Goal: Information Seeking & Learning: Learn about a topic

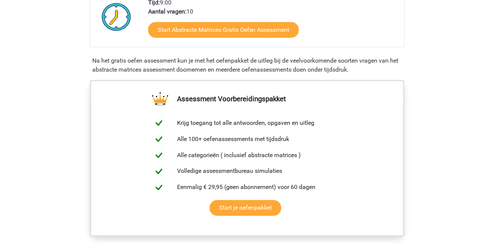
scroll to position [210, 0]
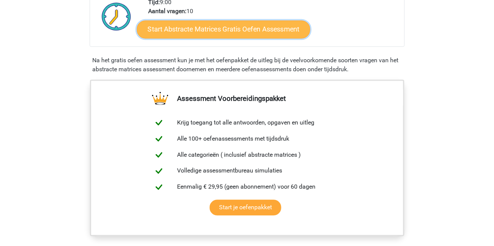
click at [268, 32] on link "Start Abstracte Matrices Gratis Oefen Assessment" at bounding box center [223, 29] width 173 height 18
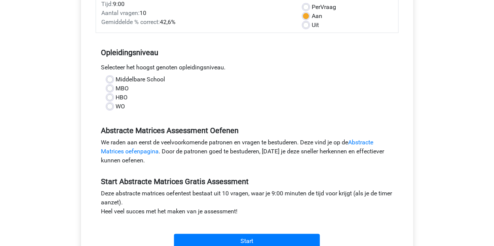
scroll to position [112, 0]
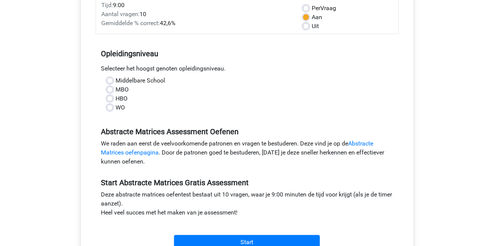
click at [116, 92] on label "MBO" at bounding box center [122, 89] width 13 height 9
click at [109, 92] on input "MBO" at bounding box center [110, 88] width 6 height 7
radio input "true"
click at [116, 101] on label "HBO" at bounding box center [122, 98] width 12 height 9
click at [107, 101] on input "HBO" at bounding box center [110, 97] width 6 height 7
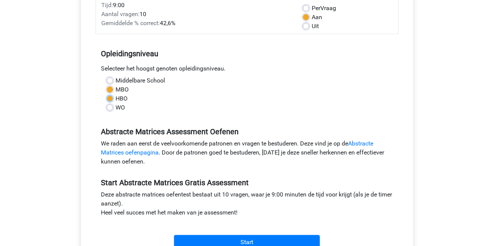
radio input "true"
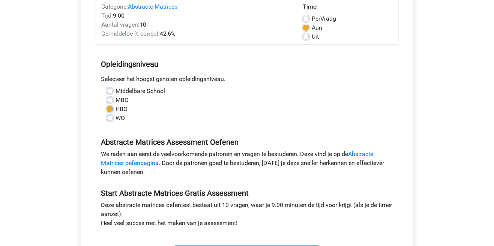
scroll to position [99, 0]
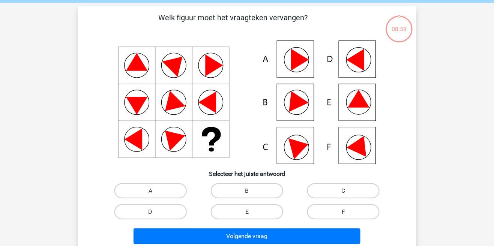
scroll to position [37, 0]
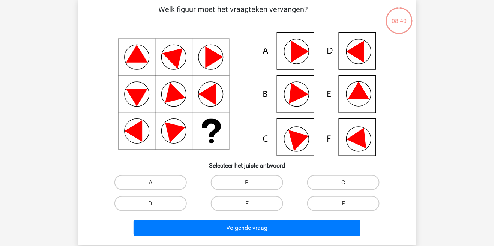
click at [300, 51] on icon at bounding box center [300, 52] width 18 height 22
click at [163, 179] on label "A" at bounding box center [150, 182] width 72 height 15
click at [155, 183] on input "A" at bounding box center [152, 185] width 5 height 5
radio input "true"
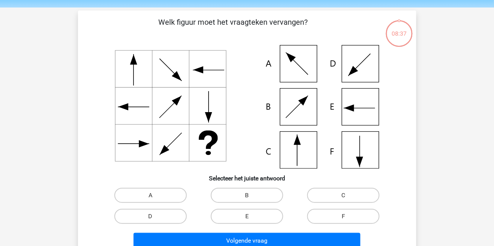
scroll to position [34, 0]
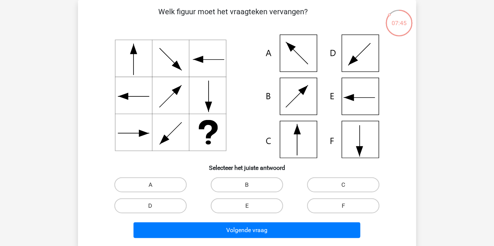
click at [305, 142] on icon at bounding box center [247, 96] width 302 height 124
click at [356, 189] on label "C" at bounding box center [343, 184] width 72 height 15
click at [348, 189] on input "C" at bounding box center [345, 187] width 5 height 5
radio input "true"
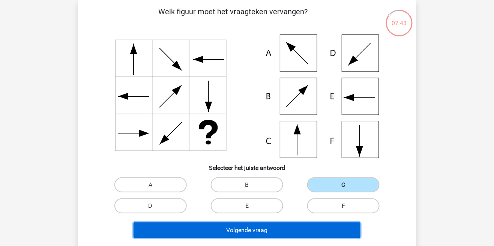
click at [316, 230] on button "Volgende vraag" at bounding box center [246, 230] width 227 height 16
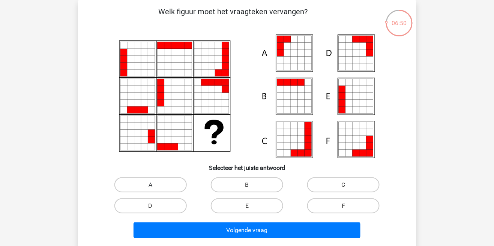
click at [168, 190] on label "A" at bounding box center [150, 184] width 72 height 15
click at [155, 190] on input "A" at bounding box center [152, 187] width 5 height 5
radio input "true"
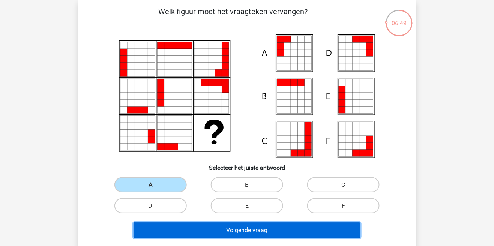
click at [298, 234] on button "Volgende vraag" at bounding box center [246, 230] width 227 height 16
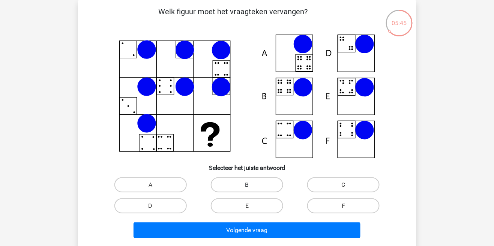
click at [269, 185] on label "B" at bounding box center [247, 184] width 72 height 15
click at [252, 185] on input "B" at bounding box center [249, 187] width 5 height 5
radio input "true"
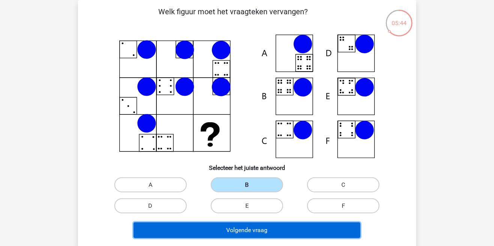
click at [310, 233] on button "Volgende vraag" at bounding box center [246, 230] width 227 height 16
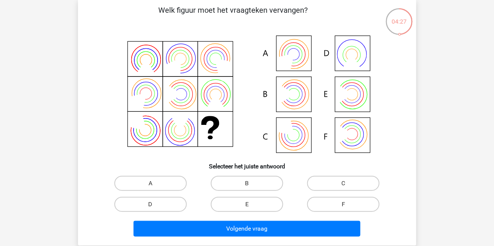
scroll to position [36, 0]
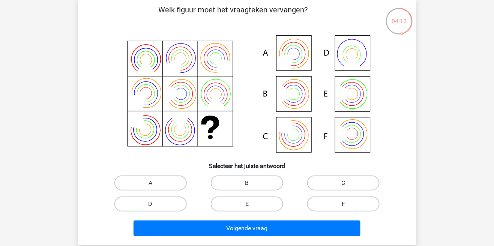
click at [273, 184] on label "B" at bounding box center [247, 182] width 72 height 15
click at [252, 184] on input "B" at bounding box center [249, 185] width 5 height 5
radio input "true"
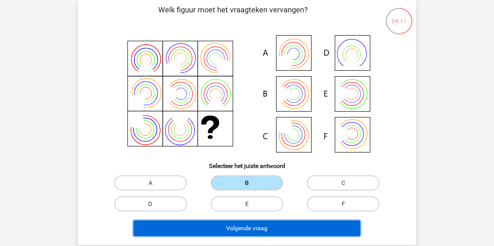
click at [315, 232] on button "Volgende vraag" at bounding box center [246, 228] width 227 height 16
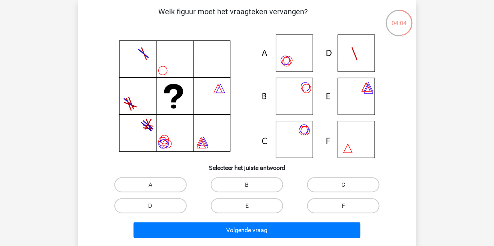
scroll to position [35, 0]
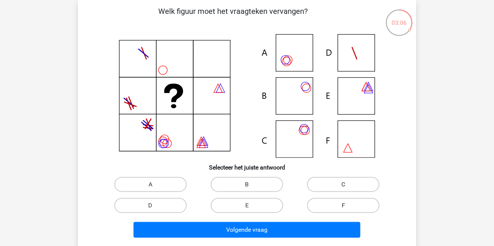
click at [352, 187] on label "C" at bounding box center [343, 184] width 72 height 15
click at [348, 187] on input "C" at bounding box center [345, 186] width 5 height 5
radio input "true"
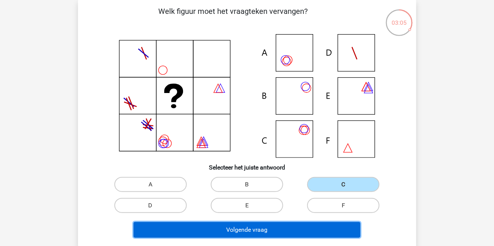
click at [322, 233] on button "Volgende vraag" at bounding box center [246, 230] width 227 height 16
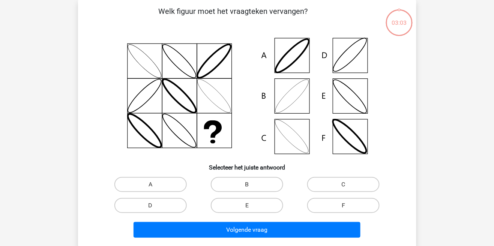
scroll to position [34, 0]
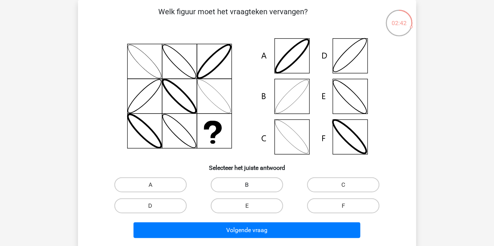
click at [267, 184] on label "B" at bounding box center [247, 184] width 72 height 15
click at [252, 185] on input "B" at bounding box center [249, 187] width 5 height 5
radio input "true"
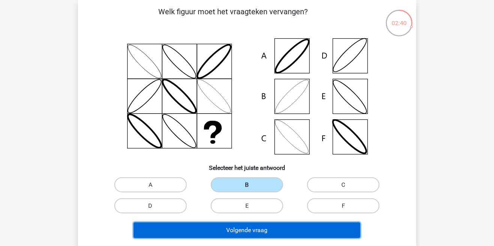
click at [344, 232] on button "Volgende vraag" at bounding box center [246, 230] width 227 height 16
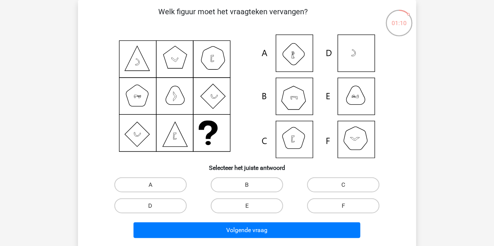
click at [364, 148] on icon at bounding box center [247, 96] width 302 height 124
click at [360, 201] on label "F" at bounding box center [343, 205] width 72 height 15
click at [348, 206] on input "F" at bounding box center [345, 208] width 5 height 5
radio input "true"
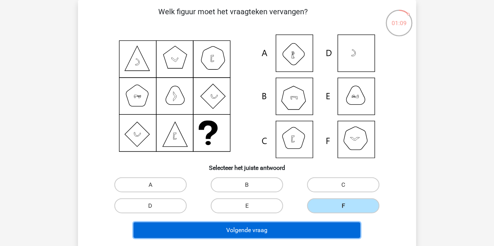
click at [344, 237] on button "Volgende vraag" at bounding box center [246, 230] width 227 height 16
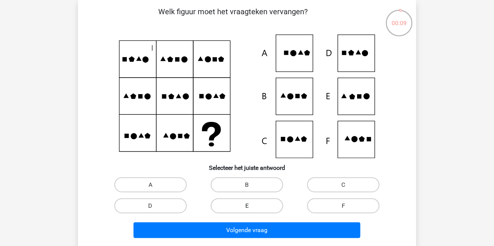
click at [264, 207] on label "E" at bounding box center [247, 205] width 72 height 15
click at [252, 207] on input "E" at bounding box center [249, 208] width 5 height 5
radio input "true"
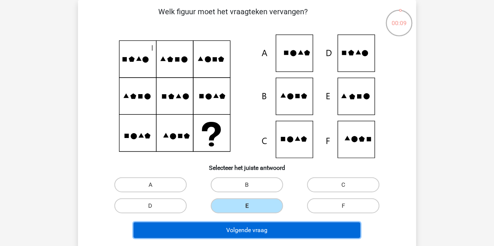
click at [296, 233] on button "Volgende vraag" at bounding box center [246, 230] width 227 height 16
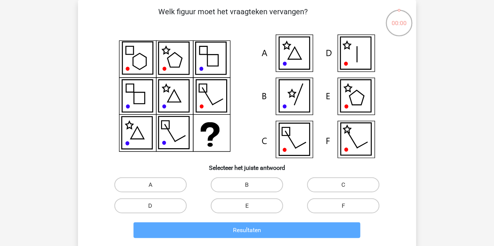
scroll to position [64, 0]
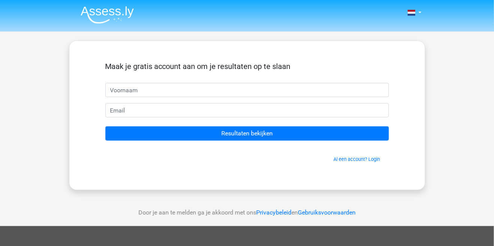
click at [378, 93] on input "text" at bounding box center [246, 90] width 283 height 14
type input "[PERSON_NAME]"
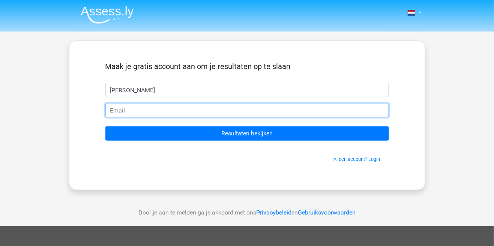
click at [324, 112] on input "email" at bounding box center [246, 110] width 283 height 14
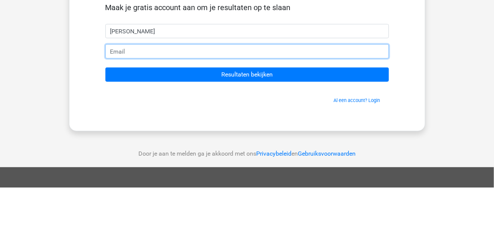
type input "[PERSON_NAME][EMAIL_ADDRESS][DOMAIN_NAME]"
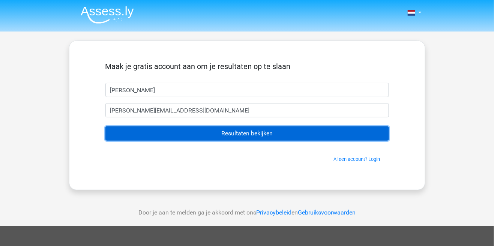
click at [365, 134] on input "Resultaten bekijken" at bounding box center [246, 133] width 283 height 14
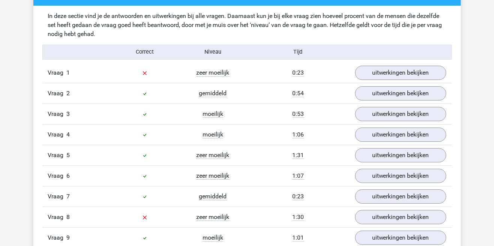
scroll to position [584, 0]
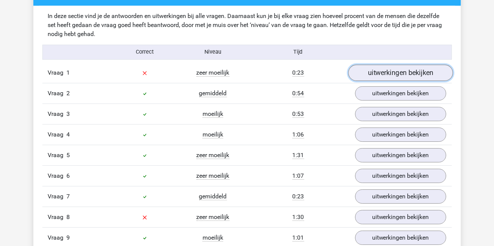
click at [435, 75] on link "uitwerkingen bekijken" at bounding box center [400, 72] width 105 height 16
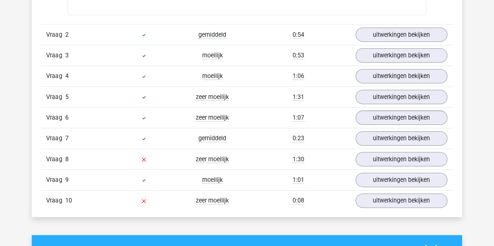
scroll to position [1138, 0]
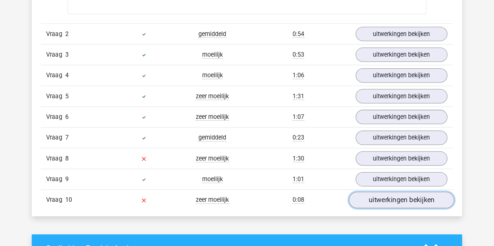
click at [425, 201] on link "uitwerkingen bekijken" at bounding box center [400, 200] width 105 height 16
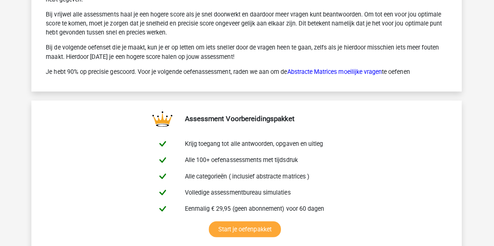
scroll to position [2196, 0]
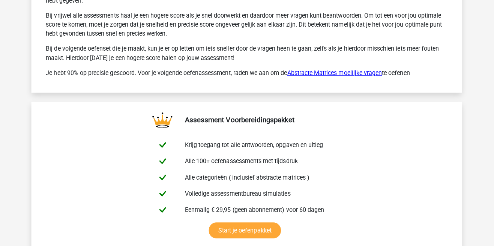
click at [372, 73] on link "Abstracte Matrices moeilijke vragen" at bounding box center [335, 72] width 94 height 7
